Goal: Task Accomplishment & Management: Use online tool/utility

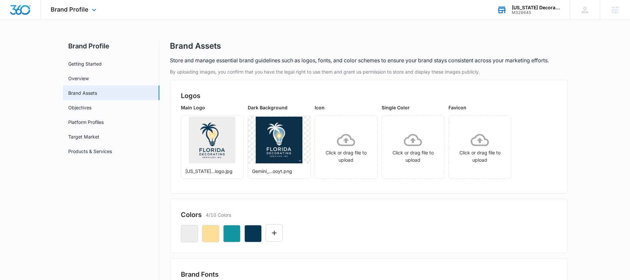
click at [513, 13] on div "M326645" at bounding box center [536, 12] width 48 height 5
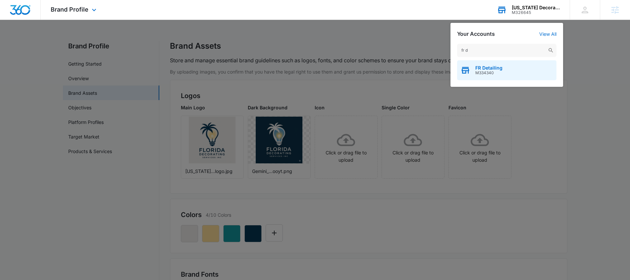
type input "fr d"
click at [484, 66] on span "FR Detailing" at bounding box center [489, 67] width 27 height 5
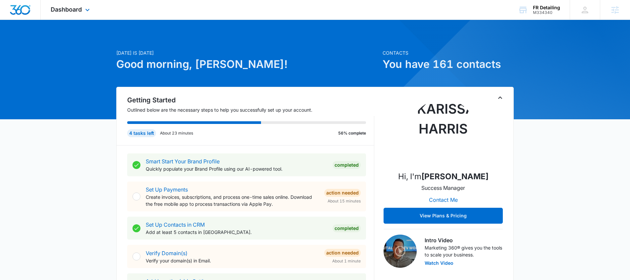
click at [58, 5] on div "Dashboard Apps Reputation CRM Email Social POS Content Ads Intelligence Files B…" at bounding box center [71, 10] width 61 height 20
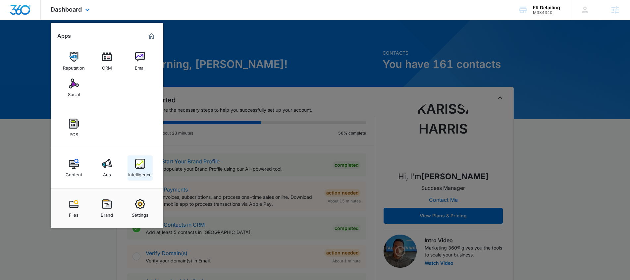
click at [142, 160] on img at bounding box center [140, 164] width 10 height 10
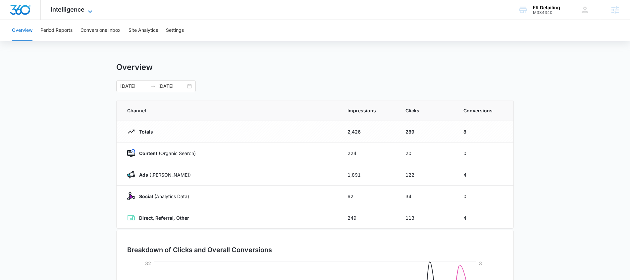
click at [86, 10] on icon at bounding box center [90, 12] width 8 height 8
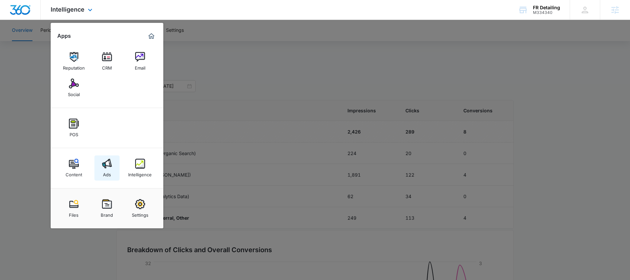
click at [104, 168] on img at bounding box center [107, 164] width 10 height 10
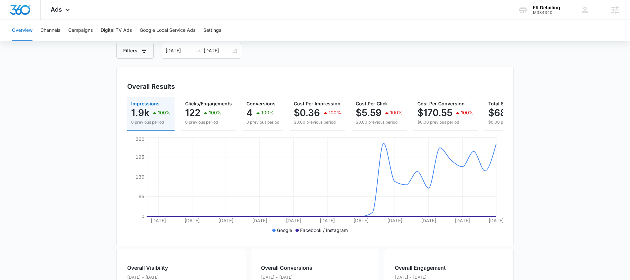
scroll to position [68, 0]
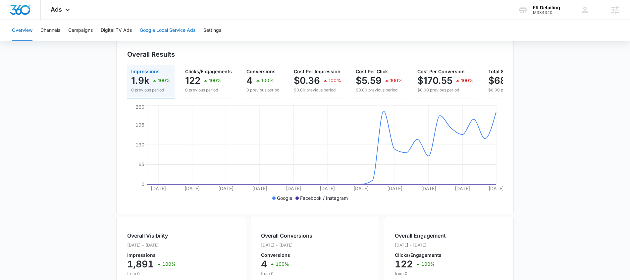
click at [186, 32] on button "Google Local Service Ads" at bounding box center [168, 30] width 56 height 21
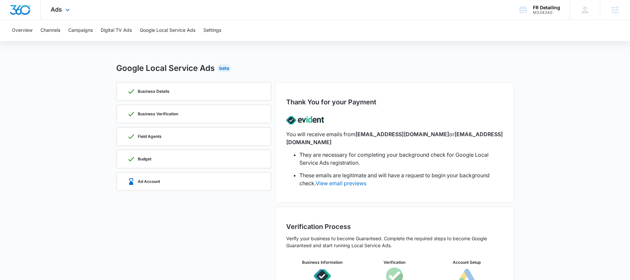
click at [73, 11] on div "Ads Apps Reputation CRM Email Social POS Content Ads Intelligence Files Brand S…" at bounding box center [61, 10] width 41 height 20
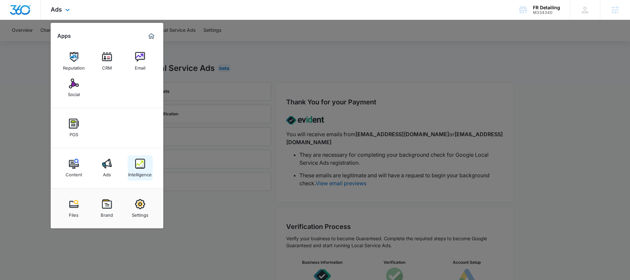
click at [138, 166] on img at bounding box center [140, 164] width 10 height 10
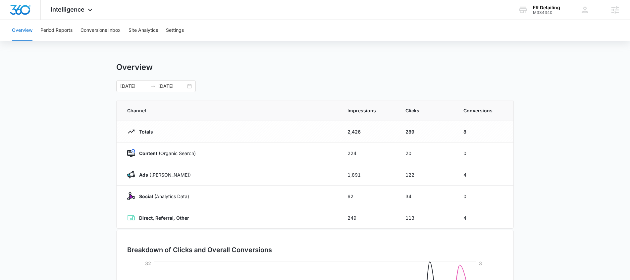
drag, startPoint x: 157, startPoint y: 255, endPoint x: 243, endPoint y: 133, distance: 149.7
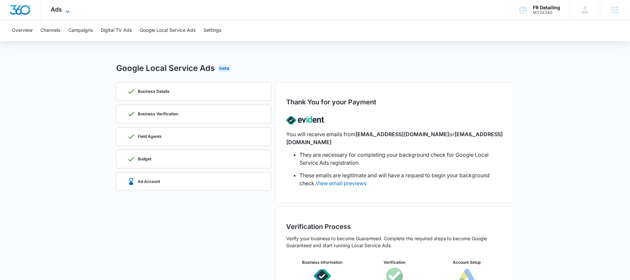
click at [70, 12] on icon at bounding box center [68, 12] width 8 height 8
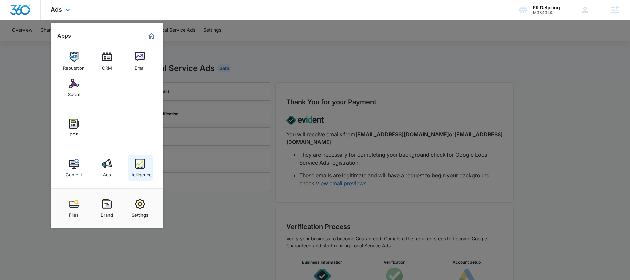
click at [142, 163] on img at bounding box center [140, 164] width 10 height 10
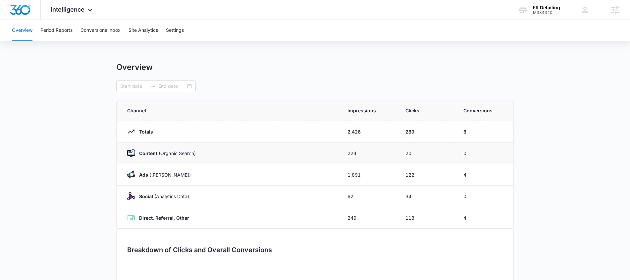
type input "[DATE]"
click at [91, 13] on icon at bounding box center [90, 12] width 8 height 8
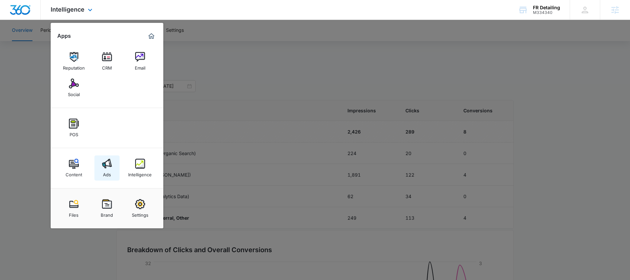
click at [114, 169] on link "Ads" at bounding box center [106, 167] width 25 height 25
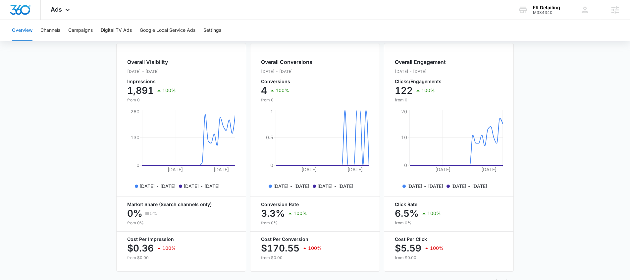
scroll to position [263, 0]
